Goal: Navigation & Orientation: Find specific page/section

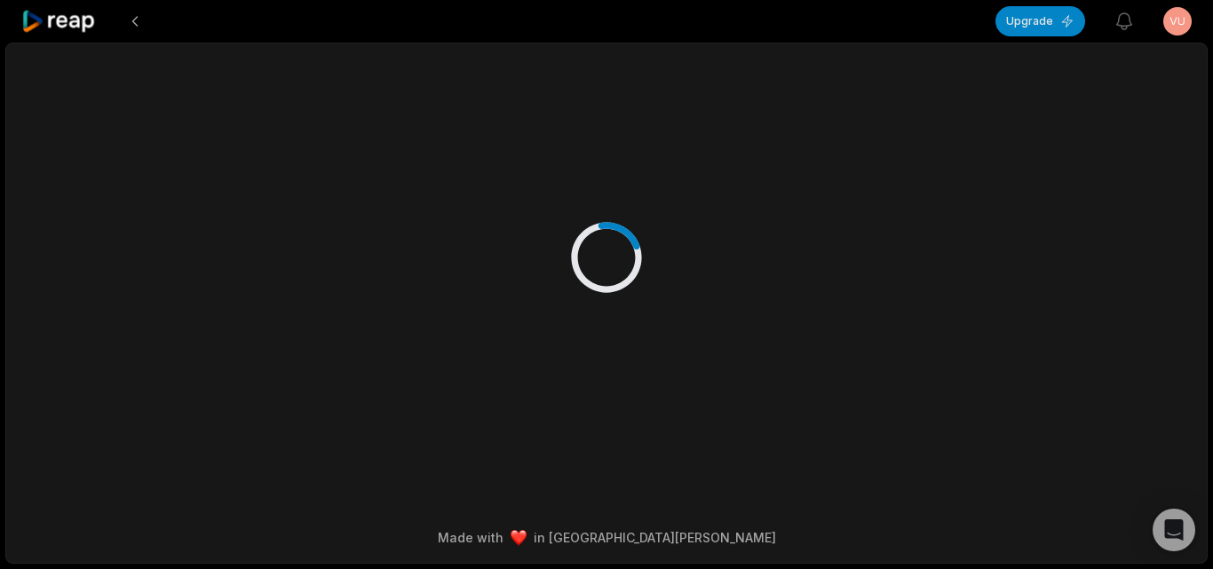
click at [58, 17] on icon at bounding box center [58, 22] width 75 height 24
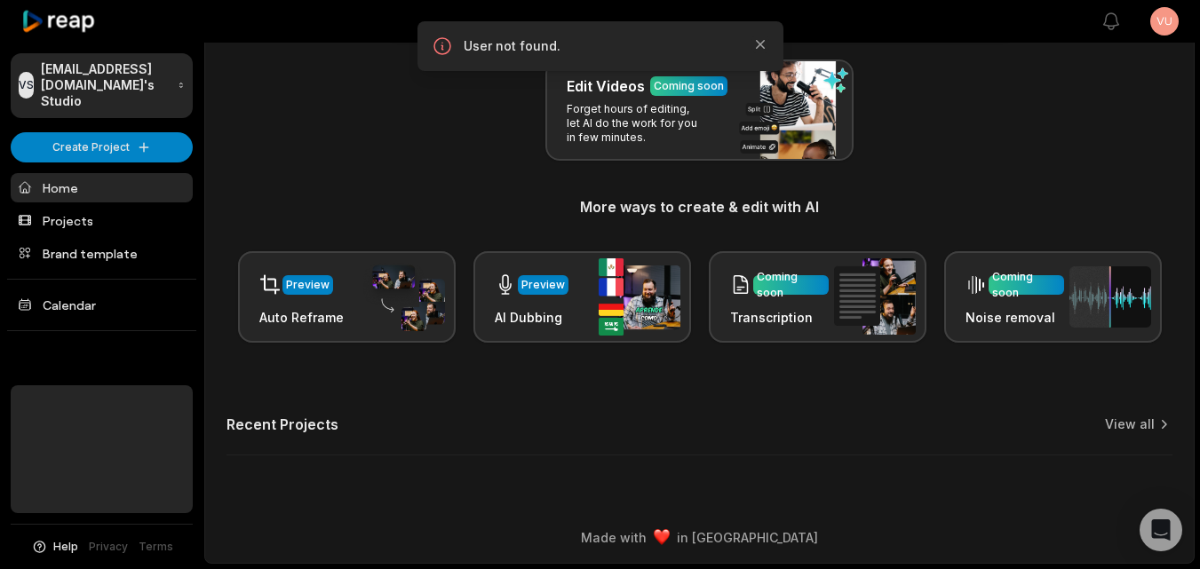
scroll to position [203, 0]
click at [670, 533] on img at bounding box center [662, 537] width 16 height 16
drag, startPoint x: 714, startPoint y: 541, endPoint x: 742, endPoint y: 541, distance: 27.5
click at [718, 541] on div "Made with in San Francisco" at bounding box center [699, 537] width 956 height 19
click at [743, 541] on div "Made with in San Francisco" at bounding box center [699, 537] width 956 height 19
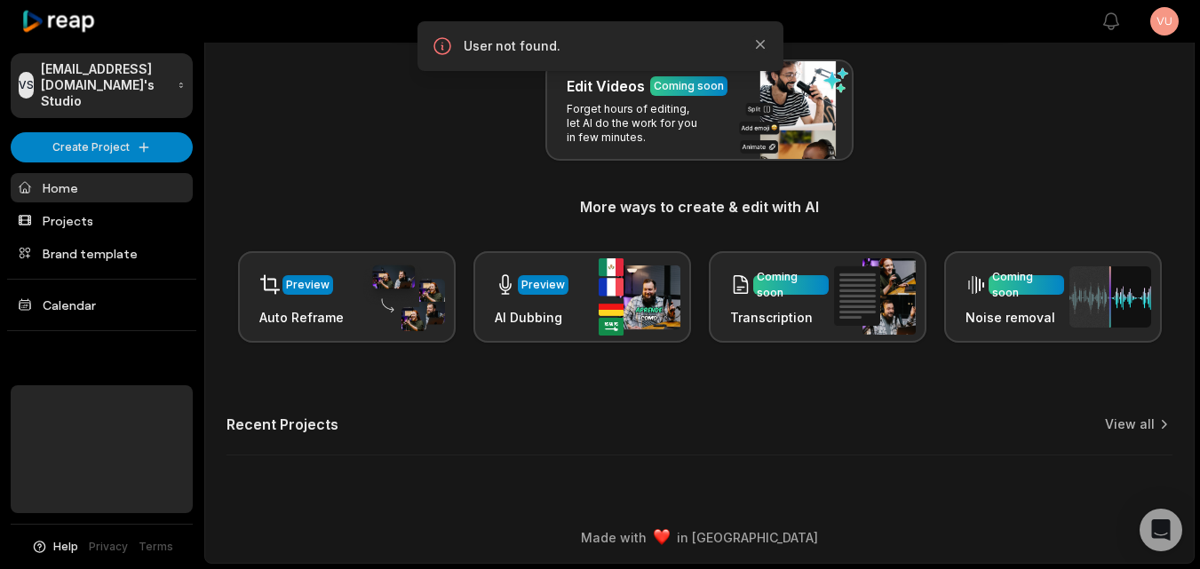
click at [749, 542] on div "Made with in San Francisco" at bounding box center [699, 537] width 956 height 19
click at [760, 543] on div "Made with in San Francisco" at bounding box center [699, 537] width 956 height 19
click at [764, 543] on div "Made with in San Francisco" at bounding box center [699, 537] width 956 height 19
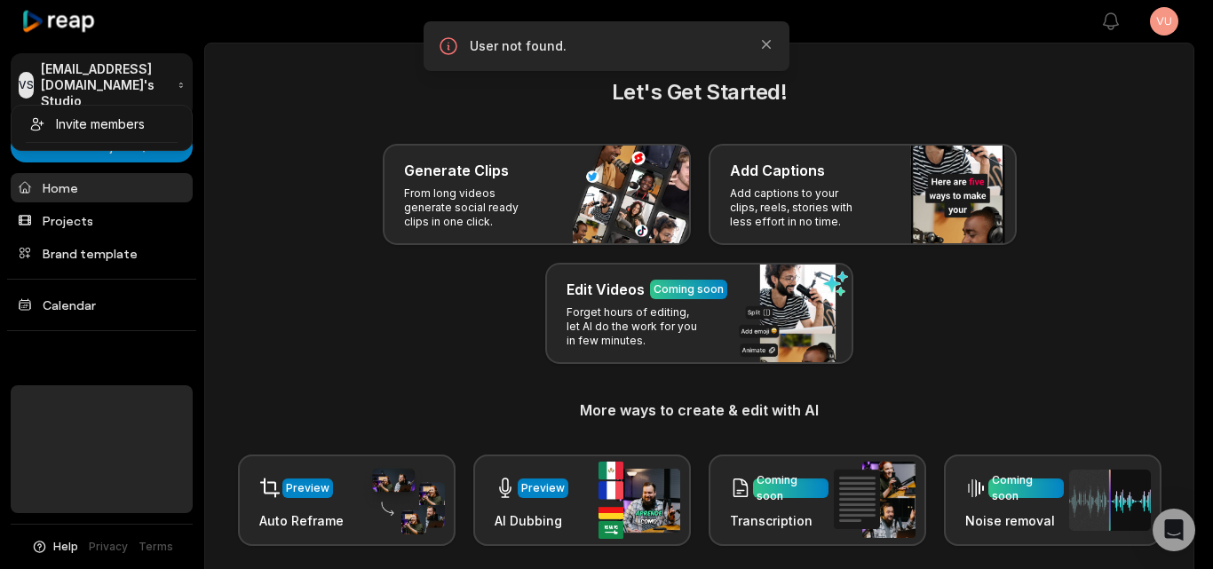
click at [124, 57] on html "VS [EMAIL_ADDRESS][DOMAIN_NAME]'s Studio Create Project Home Projects Brand tem…" at bounding box center [606, 284] width 1213 height 569
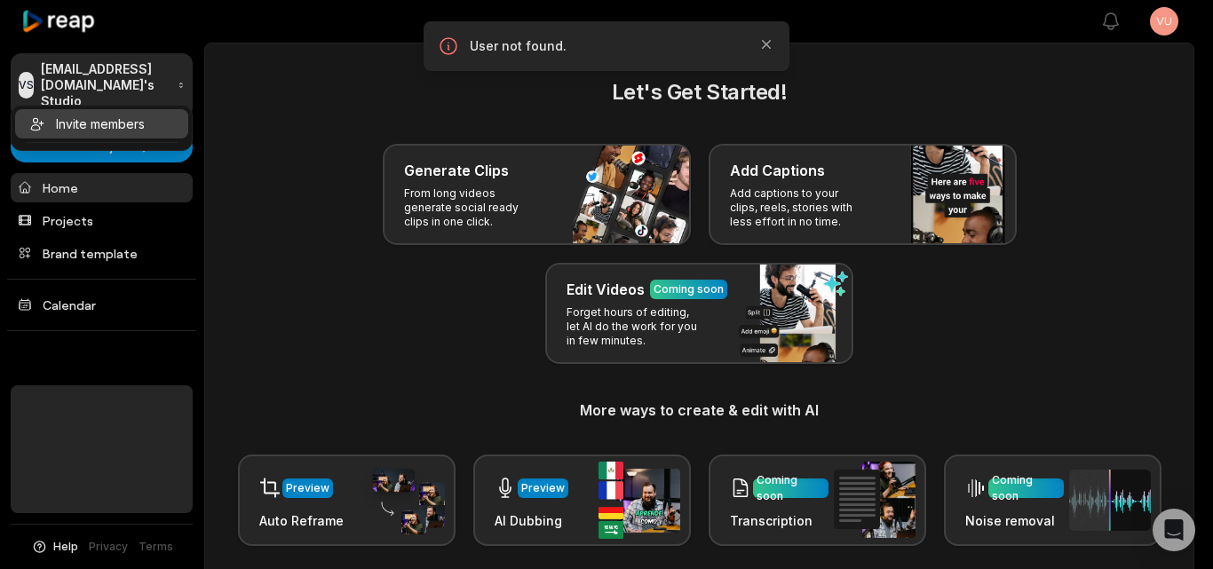
click at [153, 134] on div "Invite members" at bounding box center [101, 123] width 173 height 29
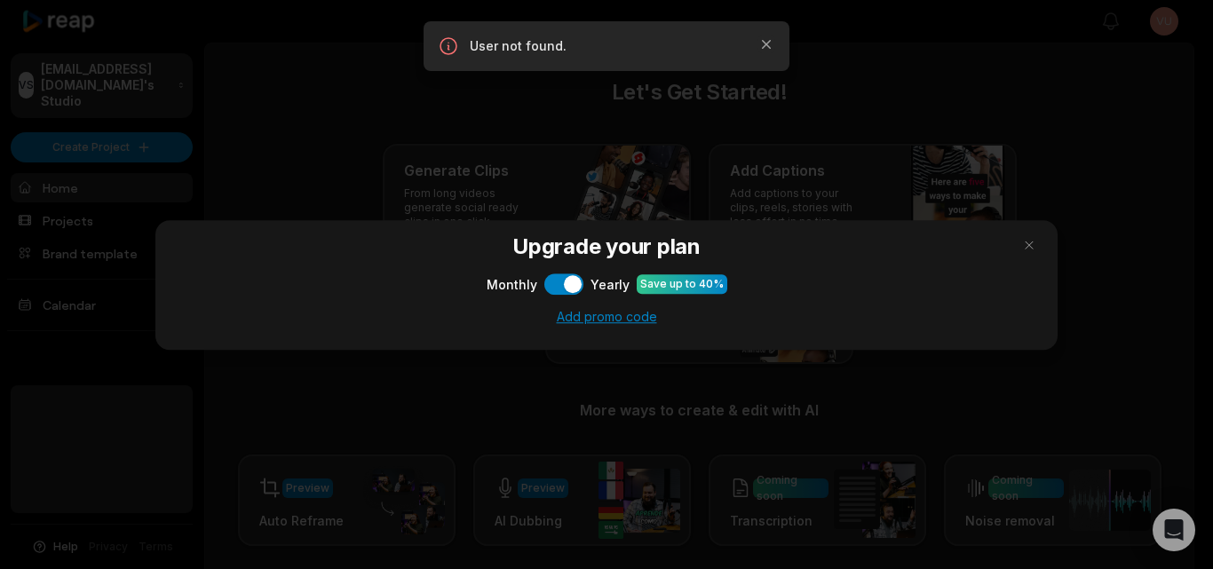
click at [455, 385] on div at bounding box center [606, 284] width 1213 height 569
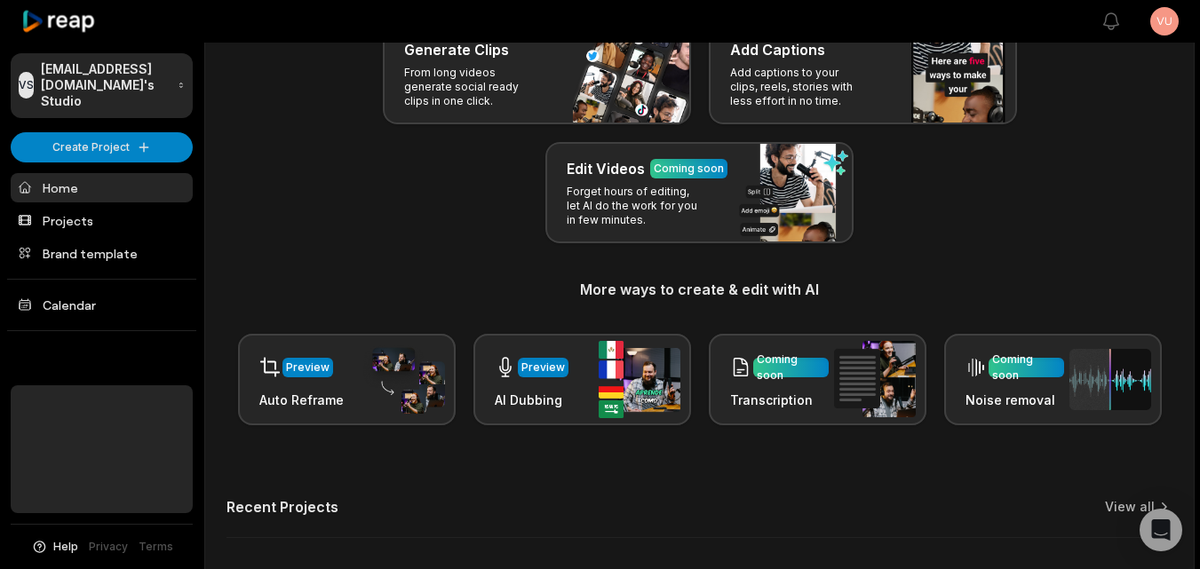
scroll to position [203, 0]
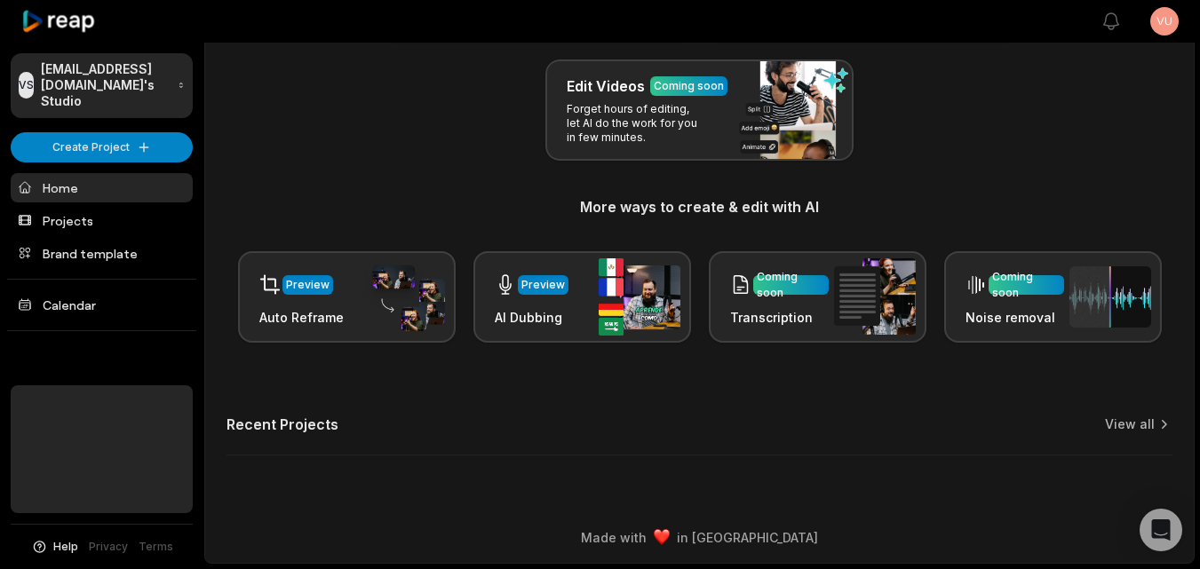
click at [255, 417] on h2 "Recent Projects" at bounding box center [282, 425] width 112 height 18
